Goal: Check status: Check status

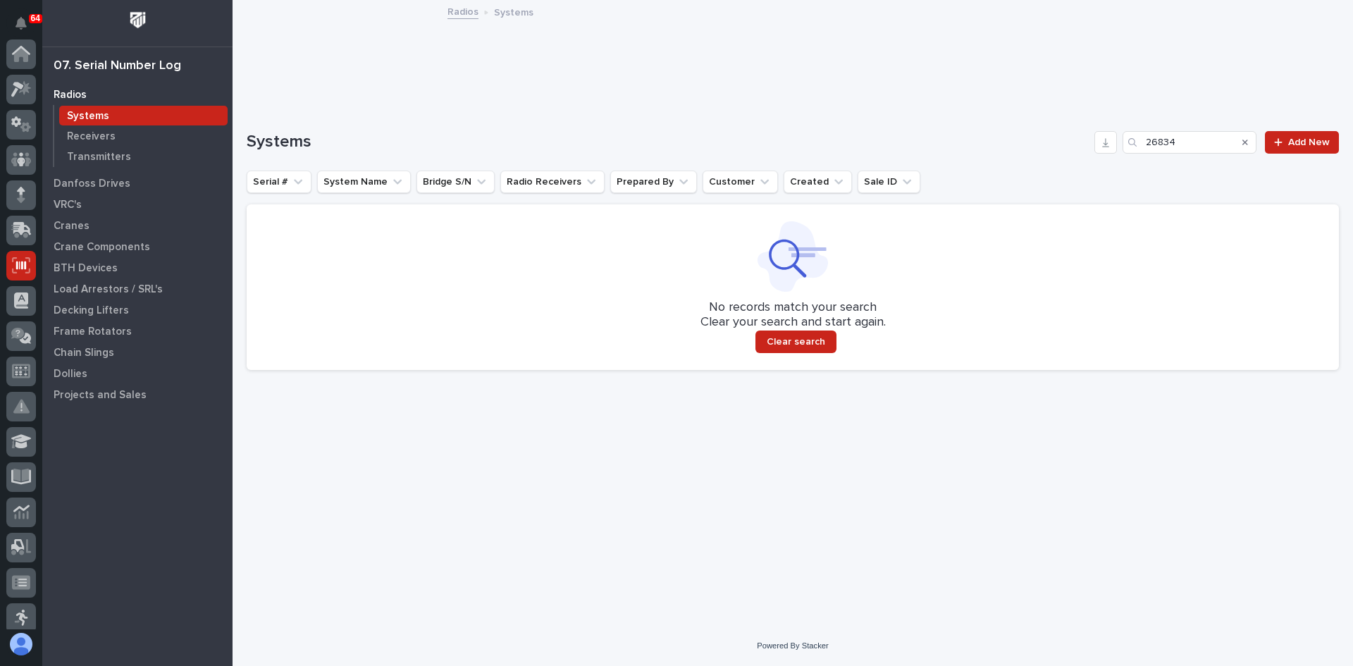
scroll to position [211, 0]
drag, startPoint x: 1193, startPoint y: 141, endPoint x: 965, endPoint y: 172, distance: 229.7
click at [965, 172] on div "Systems 26834 Add New Serial # System Name Bridge S/N Radio Receivers Prepared …" at bounding box center [793, 250] width 1092 height 239
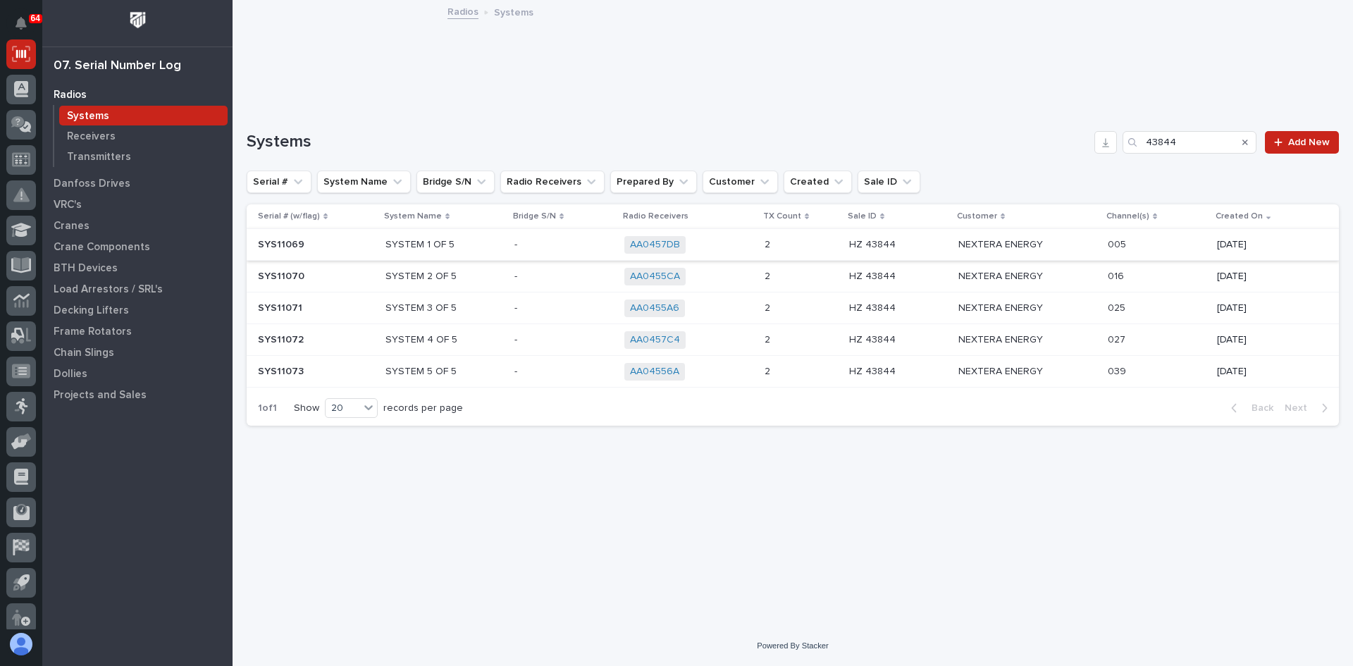
type input "43844"
click at [552, 241] on p at bounding box center [563, 245] width 99 height 12
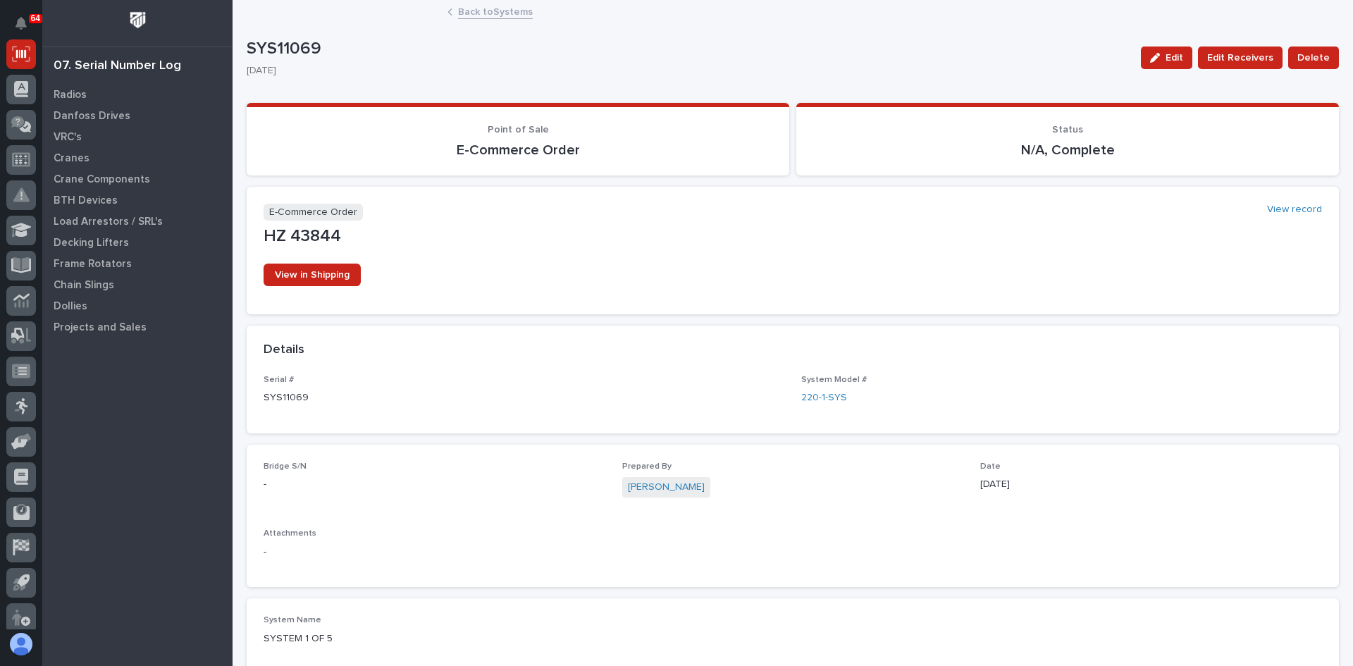
click at [470, 8] on link "Back to Systems" at bounding box center [495, 11] width 75 height 16
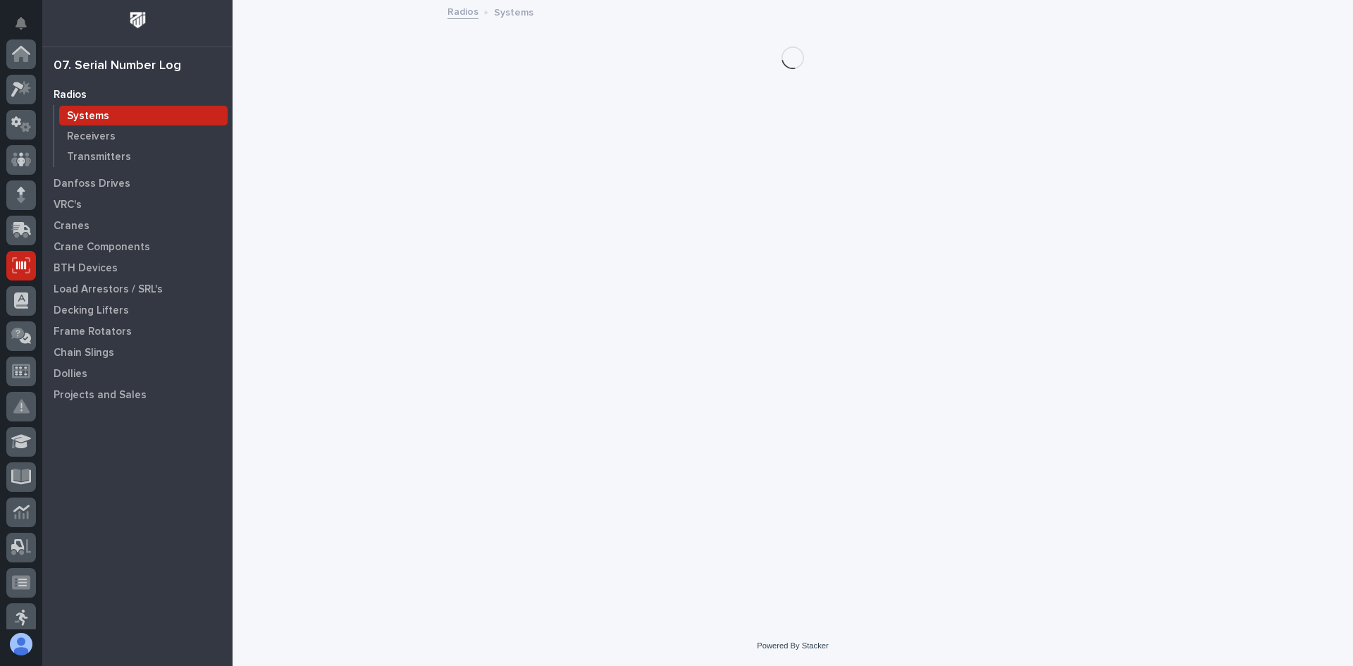
scroll to position [211, 0]
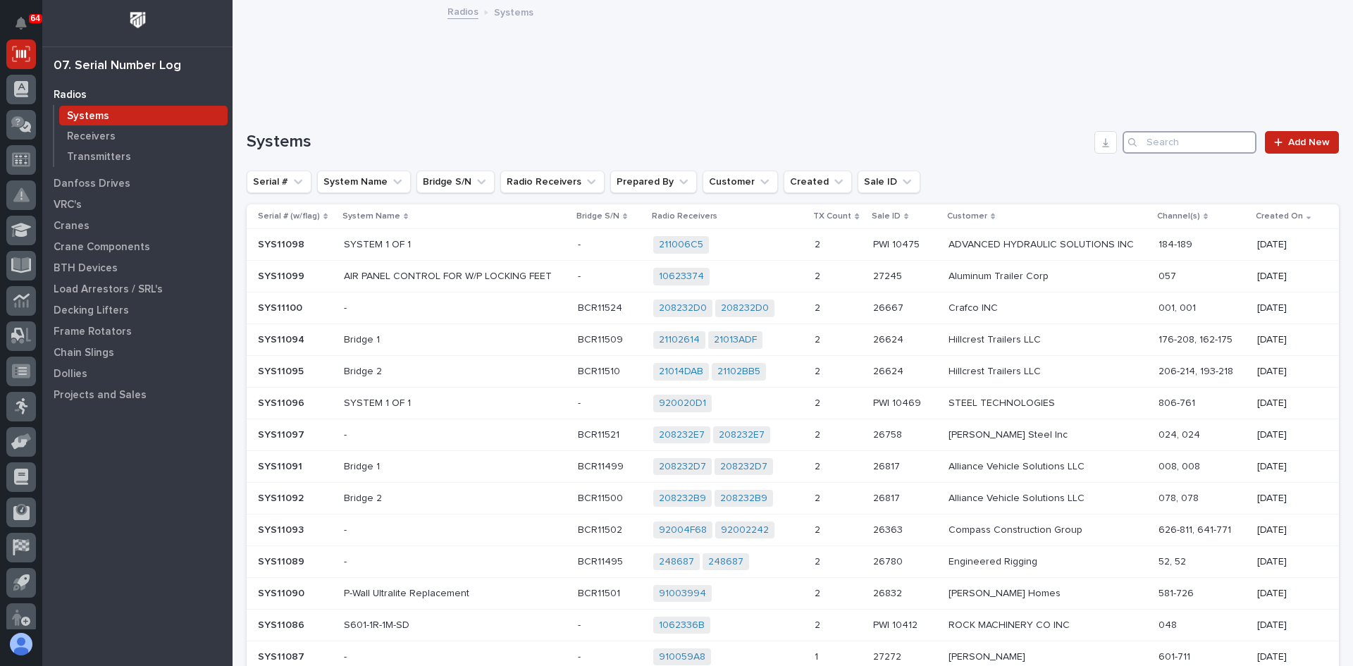
click at [1170, 138] on input "Search" at bounding box center [1190, 142] width 134 height 23
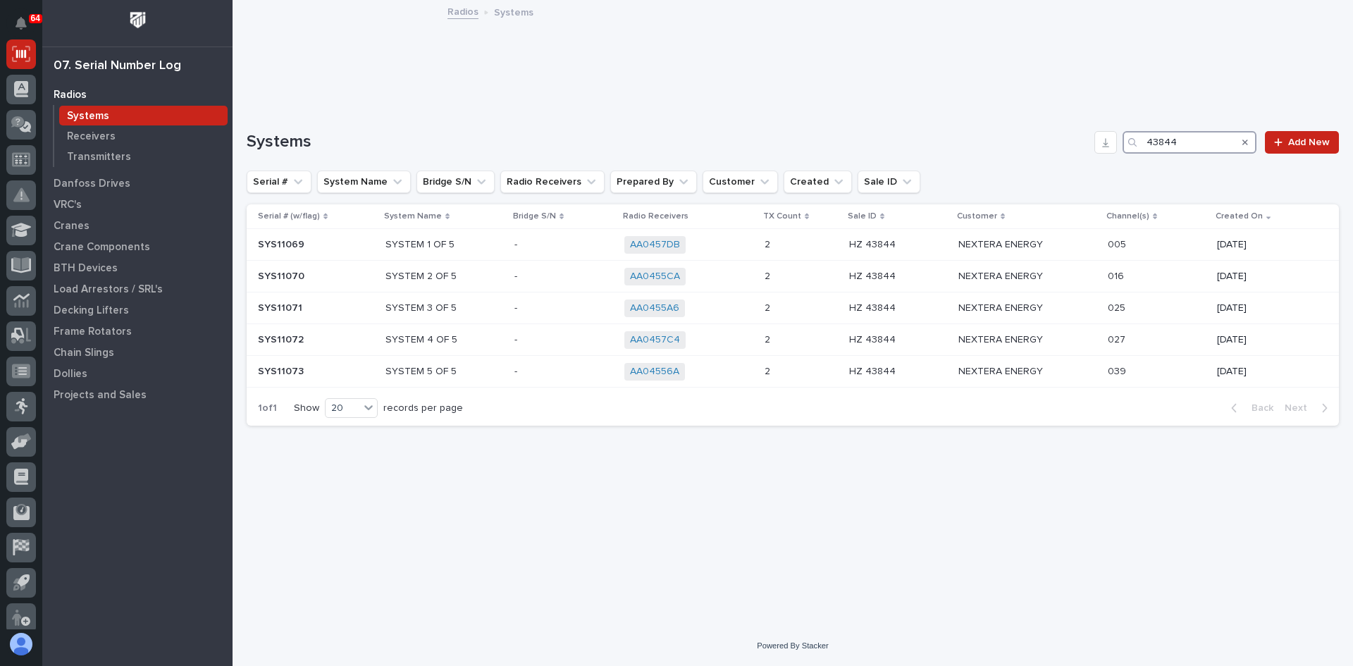
type input "43844"
